Goal: Find specific page/section: Find specific page/section

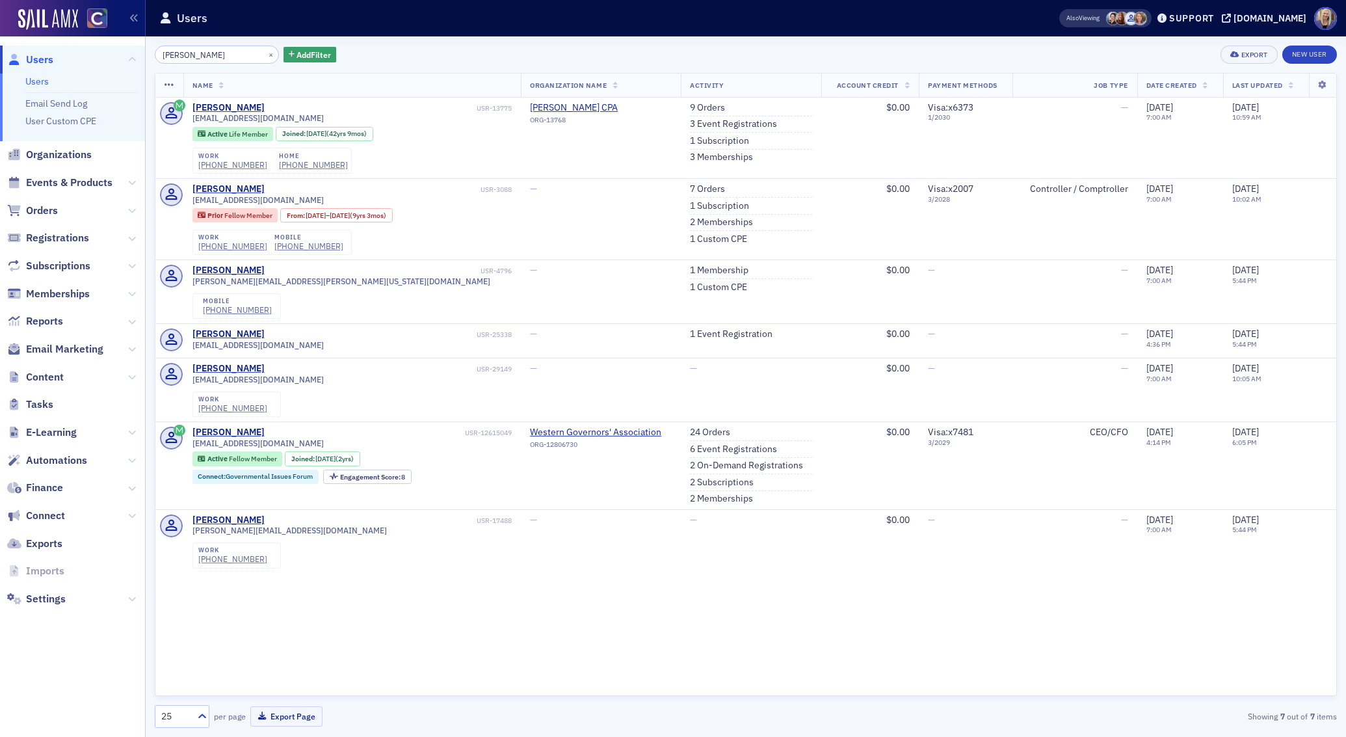
type input "[PERSON_NAME]"
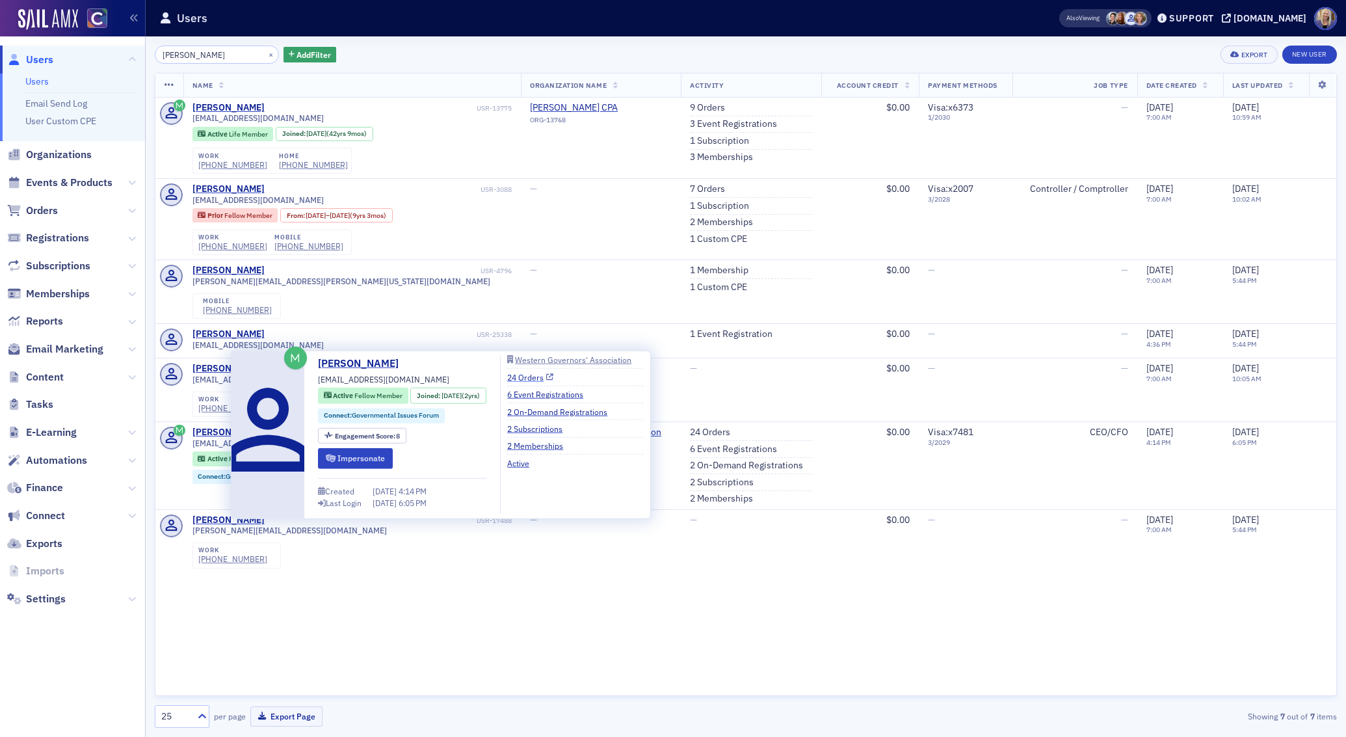
click at [540, 374] on link "24 Orders" at bounding box center [530, 377] width 46 height 12
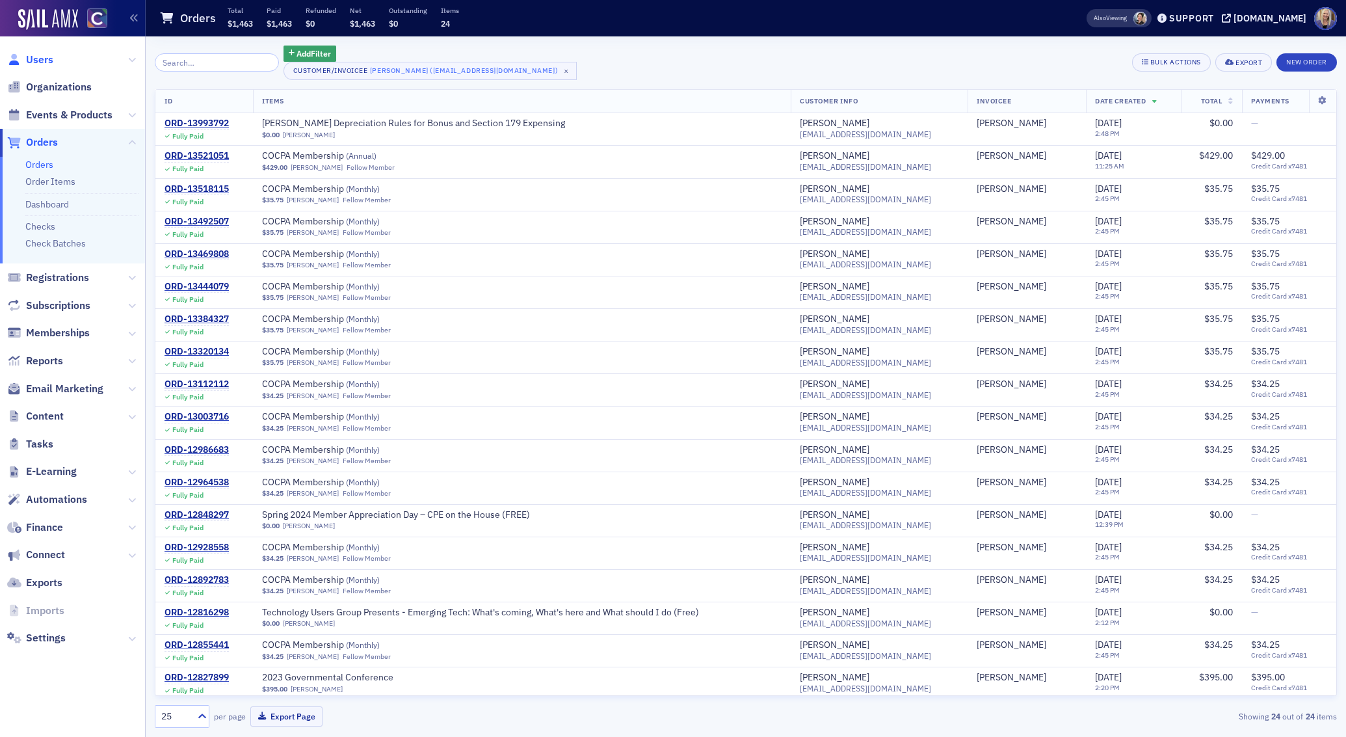
click at [43, 56] on span "Users" at bounding box center [39, 60] width 27 height 14
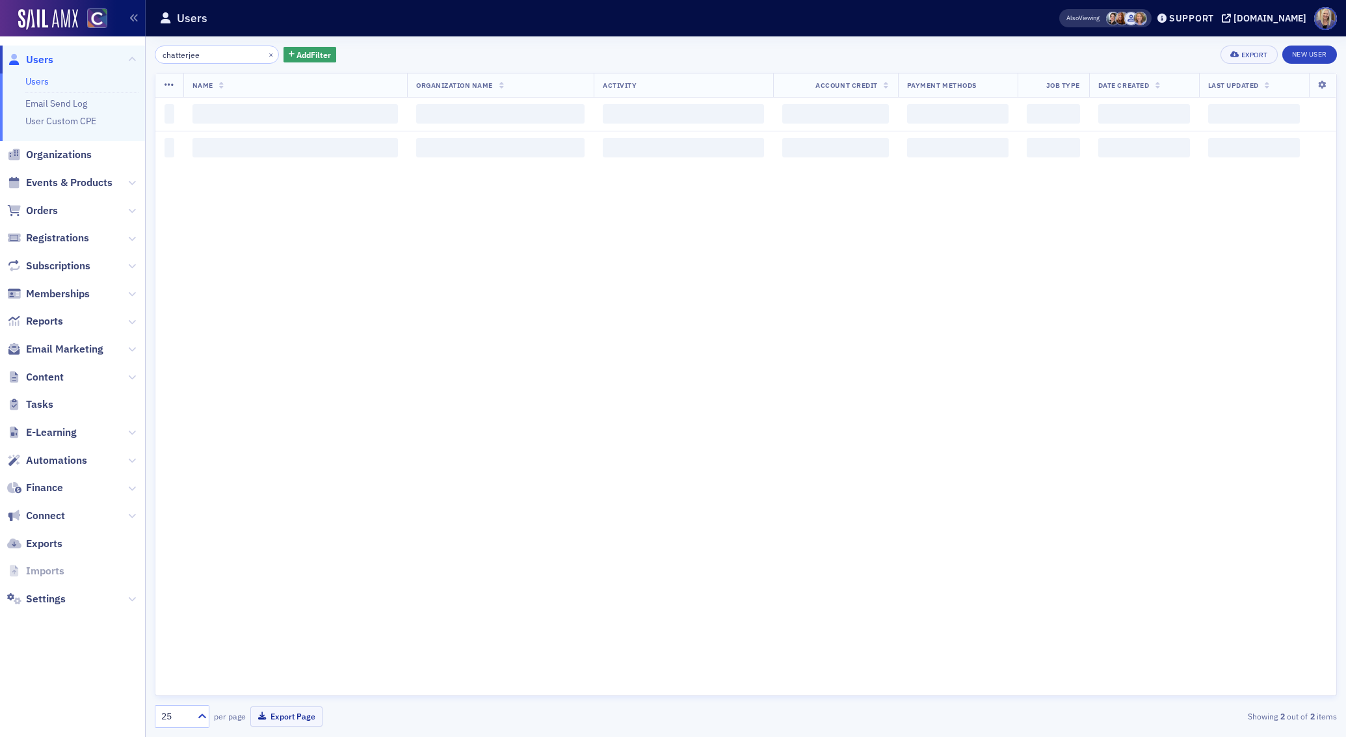
type input "chatterjee"
